Goal: Use online tool/utility: Use online tool/utility

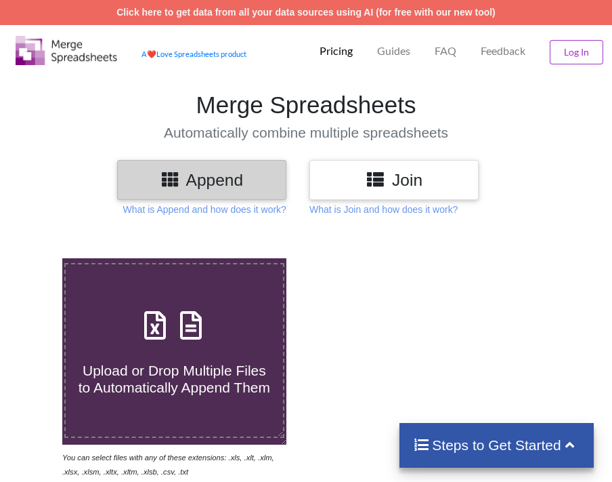
click at [148, 296] on label "Upload or Drop Multiple Files to Automatically Append Them" at bounding box center [173, 350] width 219 height 175
click at [36, 258] on input "Upload or Drop Multiple Files to Automatically Append Them" at bounding box center [36, 258] width 0 height 0
type input "C:\fakepath\Class Section Wise Student Details1756977442.xls"
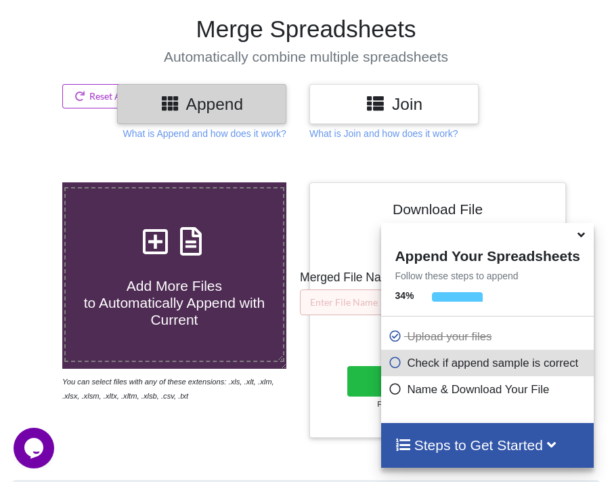
scroll to position [8, 0]
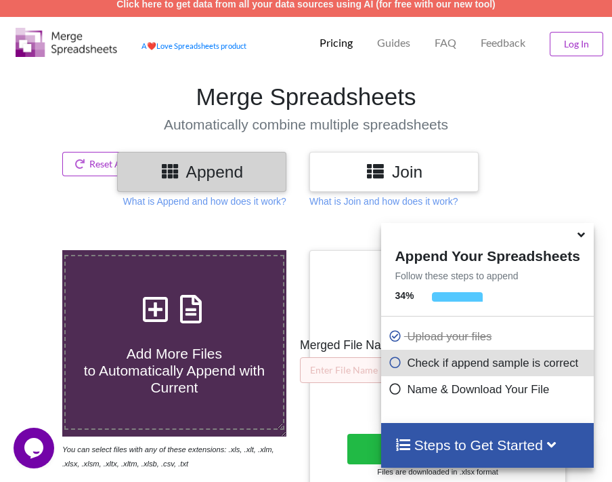
click at [582, 236] on icon at bounding box center [581, 232] width 14 height 12
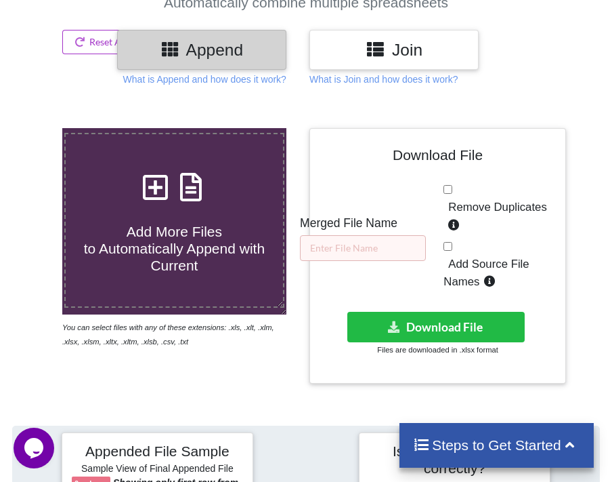
scroll to position [144, 0]
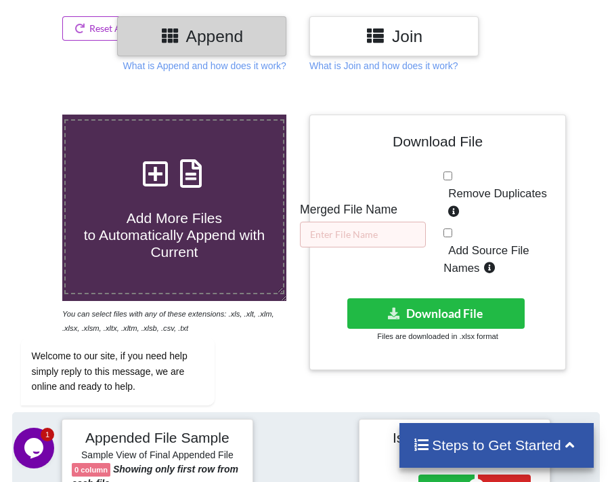
click at [341, 234] on input "text" at bounding box center [363, 235] width 126 height 26
click at [375, 231] on input "text" at bounding box center [363, 235] width 126 height 26
paste input "Merged file7"
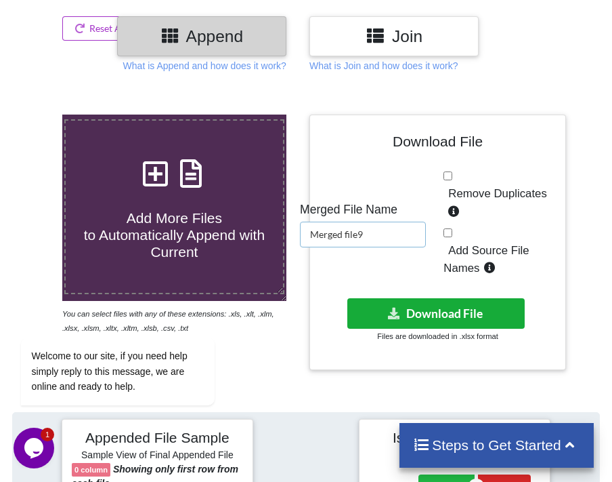
type input "Merged file9"
click at [457, 307] on button "Download File" at bounding box center [436, 313] width 177 height 30
